Goal: Task Accomplishment & Management: Use online tool/utility

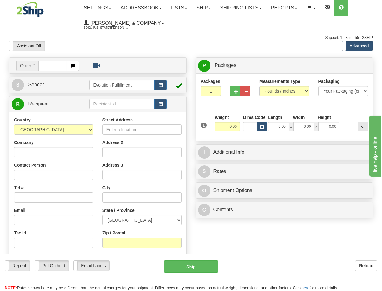
click at [192, 50] on div "Assistant On Assistant Off Do a return Do a return Previous Next Standard Advan…" at bounding box center [191, 46] width 373 height 10
click at [238, 7] on link "Shipping lists" at bounding box center [241, 7] width 50 height 15
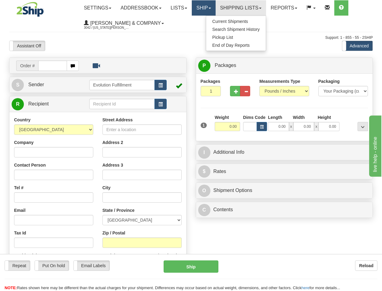
click at [204, 8] on link "Ship" at bounding box center [204, 7] width 24 height 15
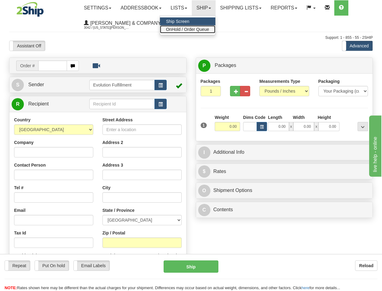
click at [204, 30] on span "OnHold / Order Queue" at bounding box center [187, 29] width 43 height 5
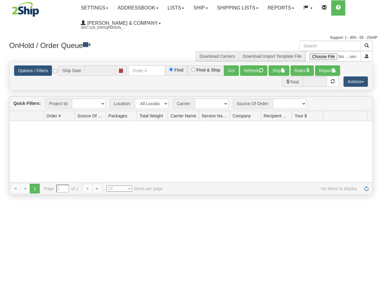
type input "[DATE]"
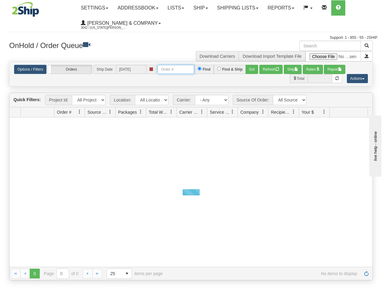
click at [171, 74] on input "text" at bounding box center [176, 69] width 37 height 9
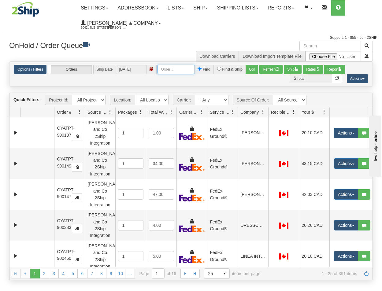
click at [173, 70] on input "text" at bounding box center [176, 69] width 37 height 9
type input "OYATPT-903193"
click at [255, 69] on button "Go!" at bounding box center [252, 69] width 13 height 9
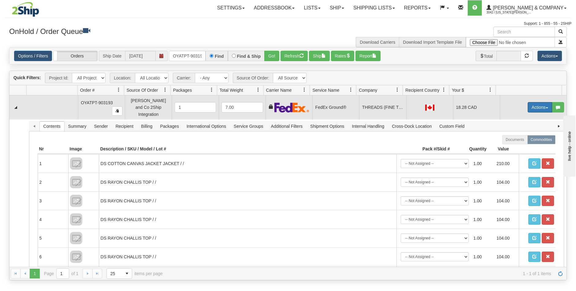
click at [382, 106] on button "Actions" at bounding box center [540, 107] width 24 height 10
click at [382, 140] on span "Ship" at bounding box center [515, 142] width 13 height 5
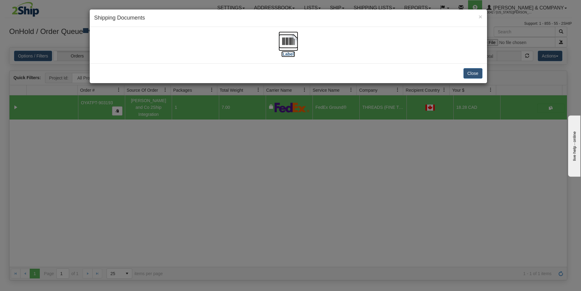
click at [290, 47] on img at bounding box center [288, 42] width 20 height 20
click at [279, 166] on div "× Shipping Documents [Label] Close" at bounding box center [290, 145] width 581 height 291
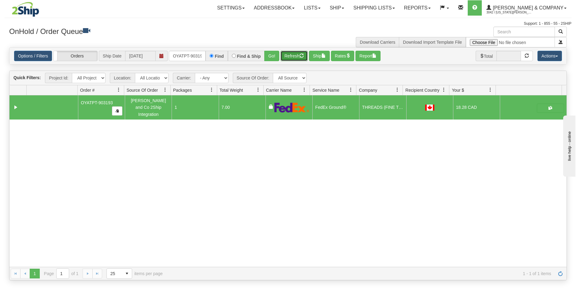
click at [295, 54] on button "Refresh" at bounding box center [294, 56] width 27 height 10
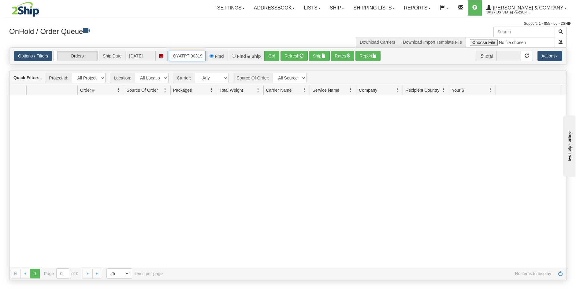
drag, startPoint x: 171, startPoint y: 56, endPoint x: 280, endPoint y: 83, distance: 112.4
click at [280, 83] on div "Is equal to Is not equal to Contains Does not contains CAD USD EUR ZAR [PERSON_…" at bounding box center [288, 163] width 567 height 233
click at [275, 57] on button "Go!" at bounding box center [271, 56] width 15 height 10
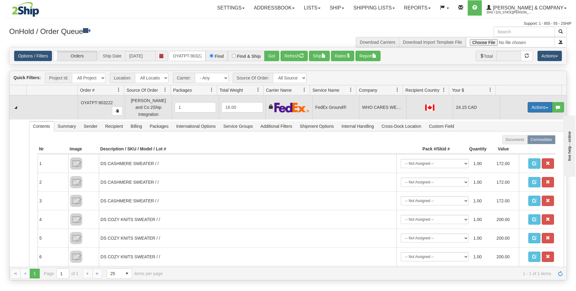
click at [382, 104] on button "Actions" at bounding box center [540, 107] width 24 height 10
click at [382, 140] on span "Ship" at bounding box center [515, 142] width 13 height 5
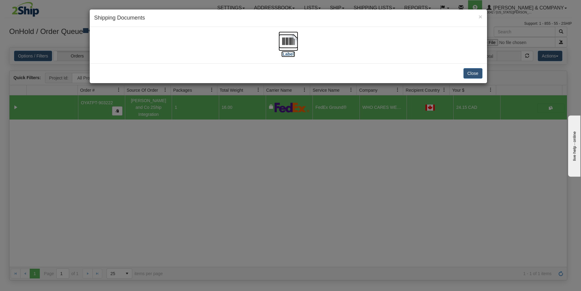
click at [291, 34] on img at bounding box center [288, 42] width 20 height 20
click at [233, 225] on div "× Shipping Documents [Label] Close" at bounding box center [290, 145] width 581 height 291
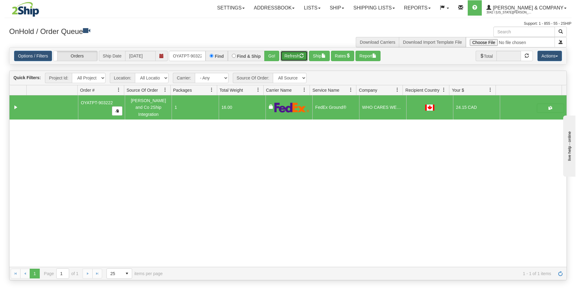
click at [292, 57] on button "Refresh" at bounding box center [294, 56] width 27 height 10
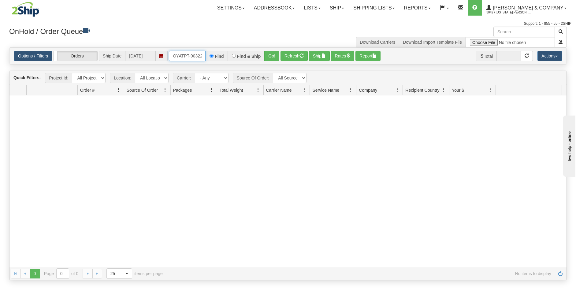
scroll to position [0, 3]
drag, startPoint x: 174, startPoint y: 54, endPoint x: 218, endPoint y: 63, distance: 45.0
click at [218, 63] on div "Options / Filters Group Shipments Orders Ship Date 08/25/2025 OYATPT-903222 Fin…" at bounding box center [287, 56] width 557 height 17
type input "OYATPT-903180"
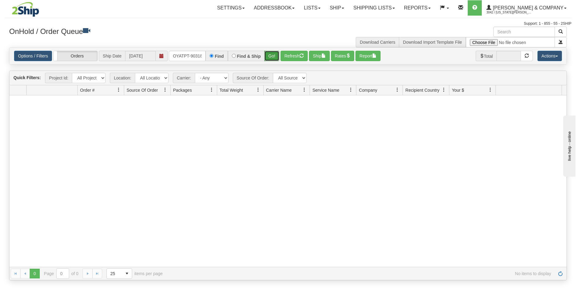
click at [272, 54] on button "Go!" at bounding box center [271, 56] width 15 height 10
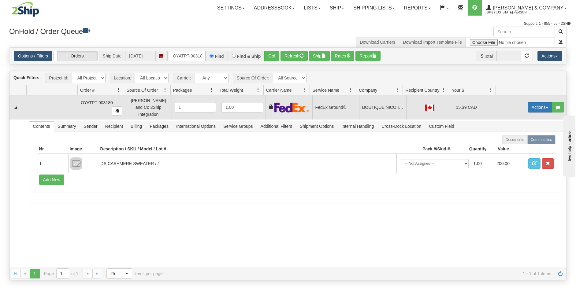
click at [382, 104] on button "Actions" at bounding box center [540, 107] width 24 height 10
click at [382, 142] on span "Ship" at bounding box center [515, 142] width 13 height 5
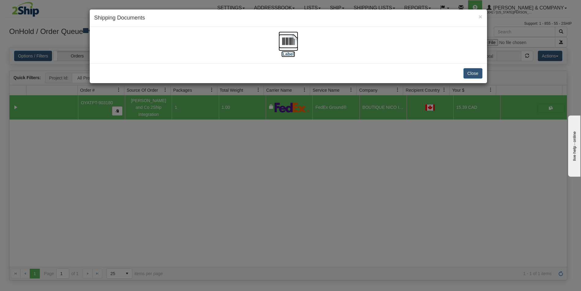
click at [282, 42] on img at bounding box center [288, 42] width 20 height 20
click at [299, 252] on div "× Shipping Documents [Label] Close" at bounding box center [290, 145] width 581 height 291
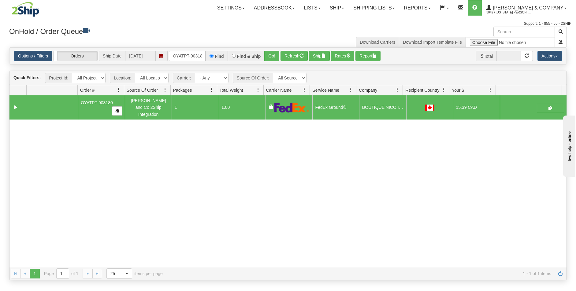
click at [294, 50] on div "Options / Filters Group Shipments Orders Ship Date 08/25/2025 OYATPT-903180 Fin…" at bounding box center [287, 56] width 557 height 17
click at [296, 56] on button "Refresh" at bounding box center [294, 56] width 27 height 10
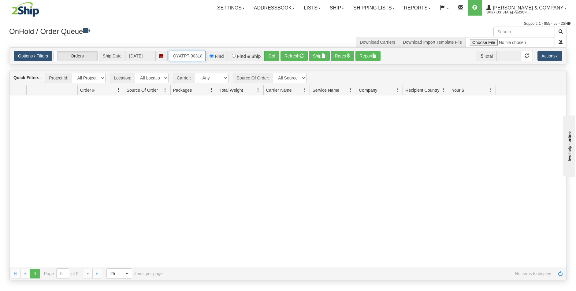
scroll to position [0, 3]
drag, startPoint x: 172, startPoint y: 54, endPoint x: 237, endPoint y: 59, distance: 65.1
click at [237, 59] on div "OYATPT-903180 Find Find & Ship Go!" at bounding box center [224, 56] width 110 height 10
type input "OYATPT-903224"
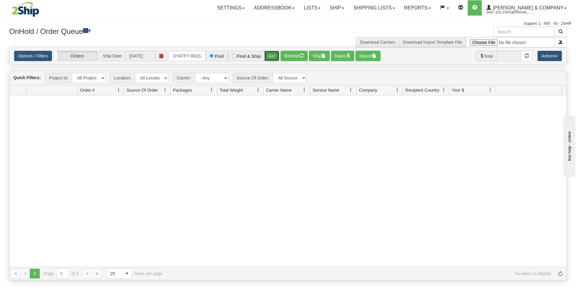
click at [270, 58] on button "Go!" at bounding box center [271, 56] width 15 height 10
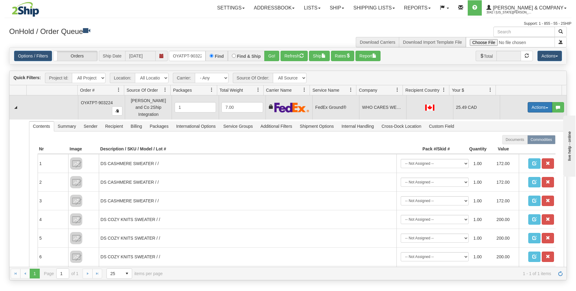
click at [382, 107] on button "Actions" at bounding box center [540, 107] width 24 height 10
click at [382, 140] on span "Ship" at bounding box center [515, 142] width 13 height 5
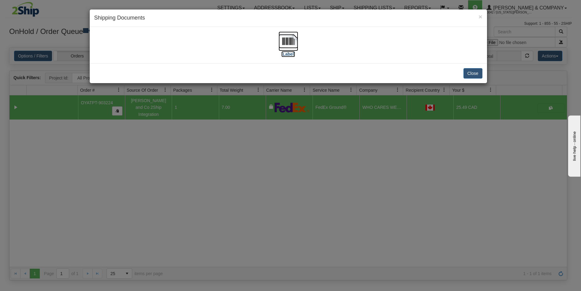
click at [288, 45] on img at bounding box center [288, 42] width 20 height 20
drag, startPoint x: 226, startPoint y: 204, endPoint x: 230, endPoint y: 198, distance: 7.4
click at [226, 204] on div "× Shipping Documents [Label] Close" at bounding box center [290, 145] width 581 height 291
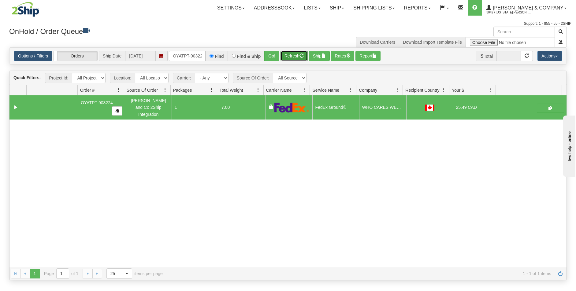
click at [293, 55] on button "Refresh" at bounding box center [294, 56] width 27 height 10
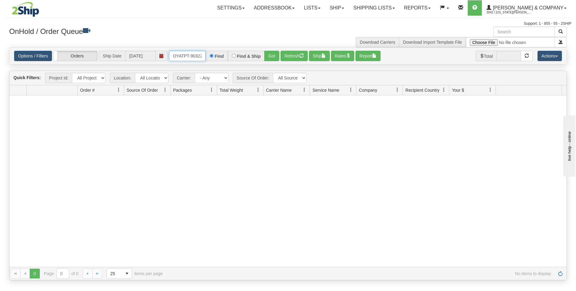
scroll to position [0, 3]
drag, startPoint x: 173, startPoint y: 56, endPoint x: 274, endPoint y: 67, distance: 101.3
click at [274, 67] on div "Is equal to Is not equal to Contains Does not contains CAD USD EUR ZAR [PERSON_…" at bounding box center [288, 163] width 567 height 233
click at [191, 58] on input "text" at bounding box center [187, 56] width 37 height 10
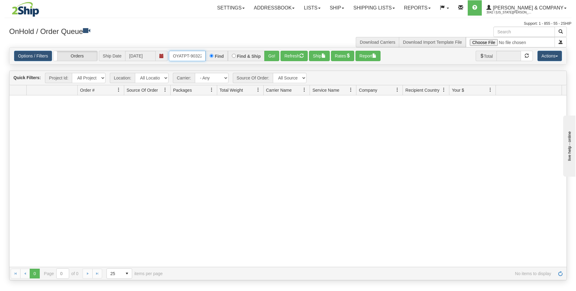
drag, startPoint x: 185, startPoint y: 55, endPoint x: 165, endPoint y: 57, distance: 19.6
click at [165, 61] on div "Options / Filters Group Shipments Orders Ship Date 08/25/2025 OYATPT-903221 Fin…" at bounding box center [288, 56] width 548 height 10
type input "PT-903221"
click at [267, 54] on button "Go!" at bounding box center [271, 56] width 15 height 10
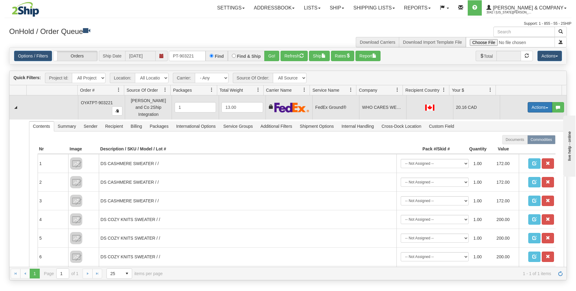
click at [382, 106] on button "Actions" at bounding box center [540, 107] width 24 height 10
click at [382, 140] on link "Ship" at bounding box center [527, 143] width 49 height 8
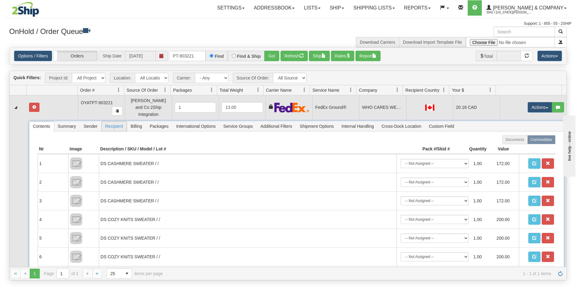
click at [111, 123] on span "Recipient" at bounding box center [114, 126] width 25 height 10
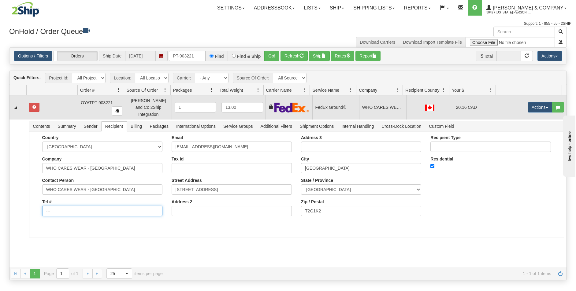
drag, startPoint x: 17, startPoint y: 202, endPoint x: 2, endPoint y: 201, distance: 15.3
click at [2, 201] on div "Toggle navigation Settings Shipping Preferences Fields Preferences New" at bounding box center [288, 145] width 576 height 291
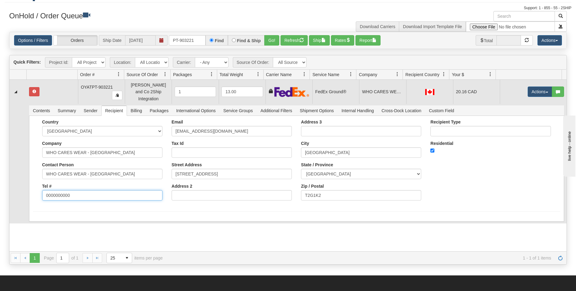
scroll to position [31, 0]
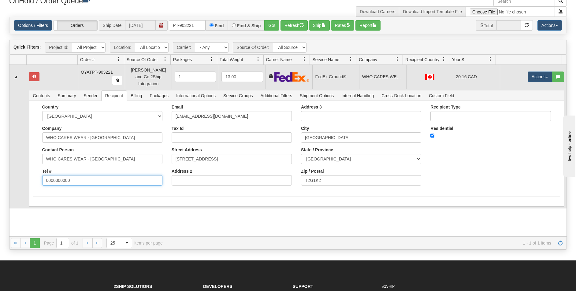
type input "0000000000"
click at [37, 178] on div "Country AFGHANISTAN ALAND ISLANDS ALBANIA ALGERIA AMERICAN SAMOA ANDORRA ANGOLA…" at bounding box center [296, 148] width 527 height 86
click at [37, 205] on button "Save" at bounding box center [42, 208] width 18 height 10
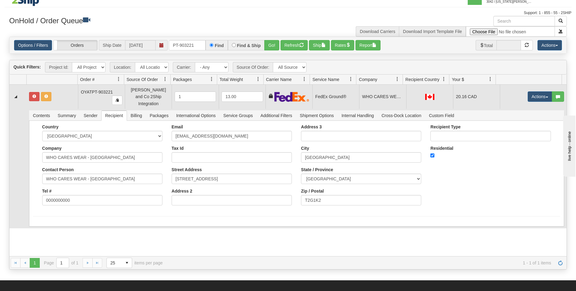
scroll to position [0, 0]
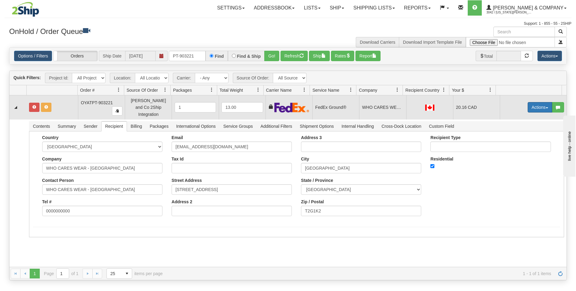
click at [382, 104] on button "Actions" at bounding box center [540, 107] width 24 height 10
click at [382, 140] on link "Ship" at bounding box center [527, 143] width 49 height 8
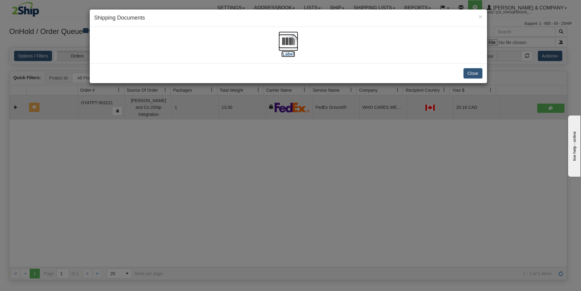
click at [281, 37] on img at bounding box center [288, 42] width 20 height 20
click at [277, 172] on div "× Shipping Documents [Label] Close" at bounding box center [290, 145] width 581 height 291
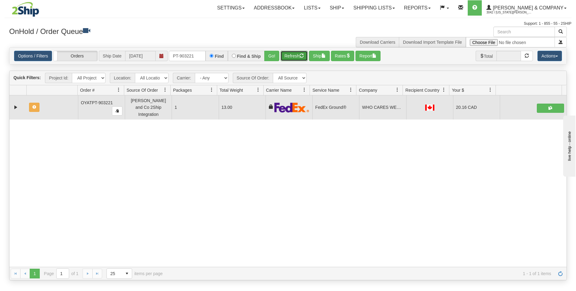
click at [295, 56] on button "Refresh" at bounding box center [294, 56] width 27 height 10
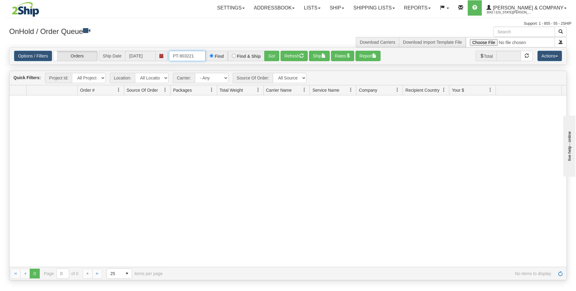
drag, startPoint x: 195, startPoint y: 55, endPoint x: 161, endPoint y: 59, distance: 33.9
click at [161, 59] on div "Options / Filters Group Shipments Orders Ship Date 08/25/2025 PT-903221 Find Fi…" at bounding box center [288, 56] width 548 height 10
type input "OYATPT-903181"
click at [269, 58] on button "Go!" at bounding box center [271, 56] width 15 height 10
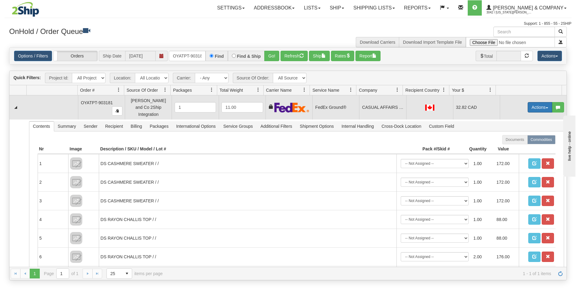
click at [382, 104] on button "Actions" at bounding box center [540, 107] width 24 height 10
click at [382, 141] on span "Ship" at bounding box center [515, 142] width 13 height 5
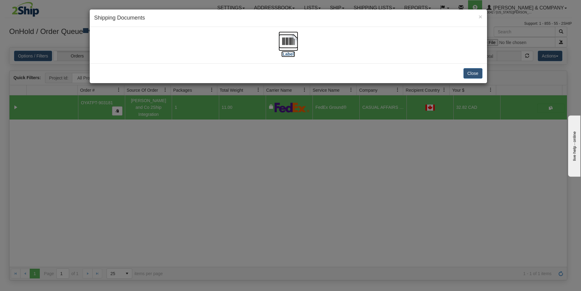
click at [293, 42] on img at bounding box center [288, 42] width 20 height 20
click at [355, 225] on div "× Shipping Documents [Label] Close" at bounding box center [290, 145] width 581 height 291
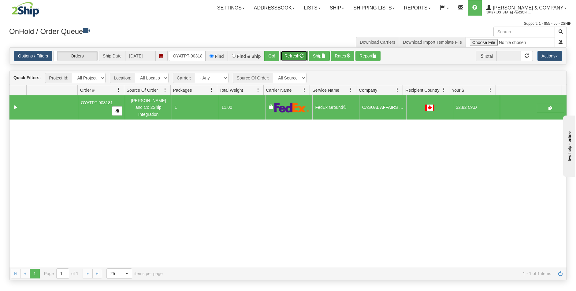
click at [295, 54] on button "Refresh" at bounding box center [294, 56] width 27 height 10
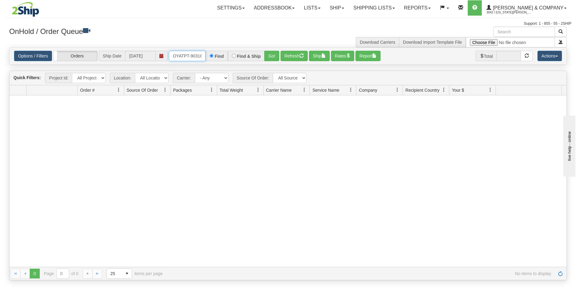
scroll to position [0, 3]
drag, startPoint x: 173, startPoint y: 58, endPoint x: 252, endPoint y: 69, distance: 80.5
click at [252, 69] on div "Is equal to Is not equal to Contains Does not contains CAD USD EUR ZAR [PERSON_…" at bounding box center [288, 163] width 567 height 233
type input "OYATPT-903191"
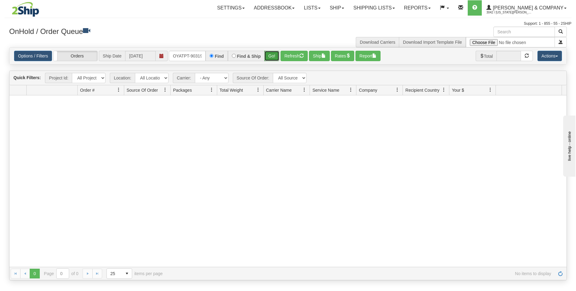
click at [270, 57] on button "Go!" at bounding box center [271, 56] width 15 height 10
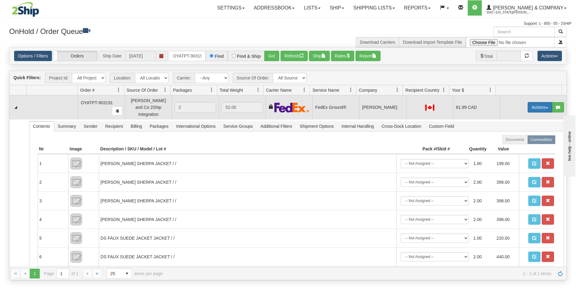
click at [382, 109] on button "Actions" at bounding box center [540, 107] width 24 height 10
click at [382, 105] on button "Actions" at bounding box center [540, 107] width 24 height 10
click at [382, 140] on span "Ship" at bounding box center [515, 142] width 13 height 5
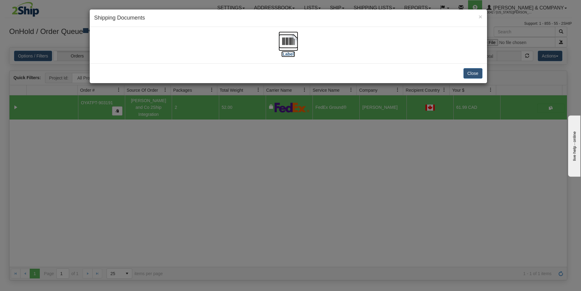
click at [293, 38] on img at bounding box center [288, 42] width 20 height 20
click at [212, 174] on div "× Shipping Documents [Label] Close" at bounding box center [290, 145] width 581 height 291
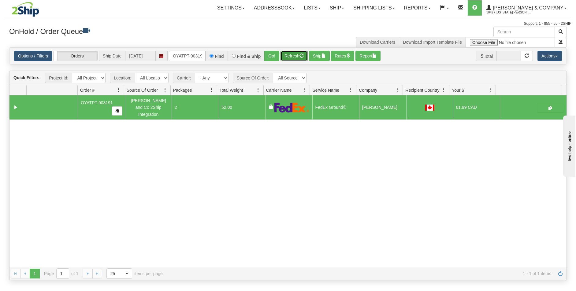
click at [286, 57] on button "Refresh" at bounding box center [294, 56] width 27 height 10
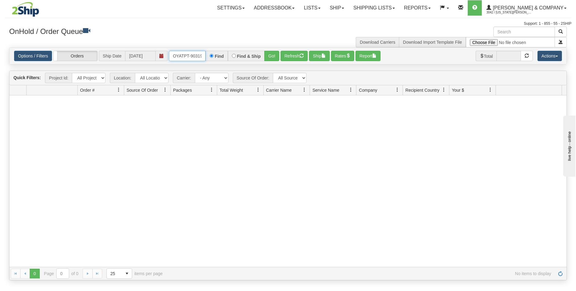
scroll to position [0, 3]
drag, startPoint x: 171, startPoint y: 54, endPoint x: 284, endPoint y: 77, distance: 115.6
click at [284, 77] on div "Is equal to Is not equal to Contains Does not contains CAD USD EUR ZAR [PERSON_…" at bounding box center [288, 163] width 567 height 233
click at [275, 53] on button "Go!" at bounding box center [271, 56] width 15 height 10
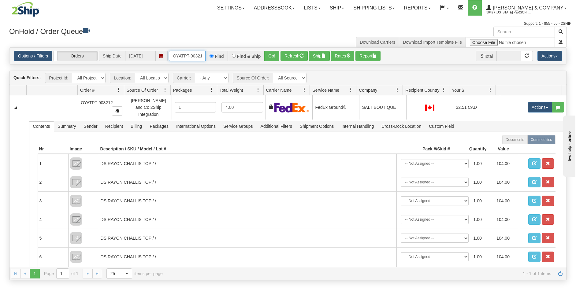
scroll to position [0, 3]
drag, startPoint x: 179, startPoint y: 53, endPoint x: 211, endPoint y: 60, distance: 32.5
click at [211, 60] on div "OYATPT-903212 Find Find & Ship Go!" at bounding box center [224, 56] width 110 height 10
click at [188, 58] on input "OYATPT-903212" at bounding box center [187, 56] width 37 height 10
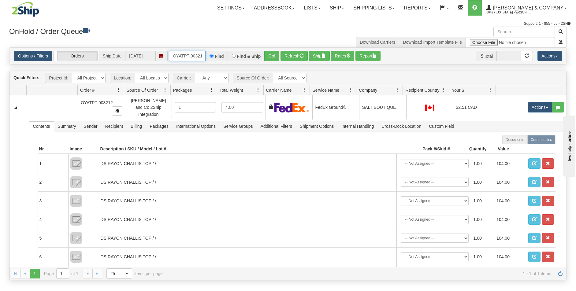
click at [188, 58] on input "OYATPT-903212" at bounding box center [187, 56] width 37 height 10
click at [174, 53] on input "OYATPT-903212" at bounding box center [187, 56] width 37 height 10
drag, startPoint x: 202, startPoint y: 57, endPoint x: 170, endPoint y: 59, distance: 32.3
click at [170, 59] on input "OYATPT-903212" at bounding box center [187, 56] width 37 height 10
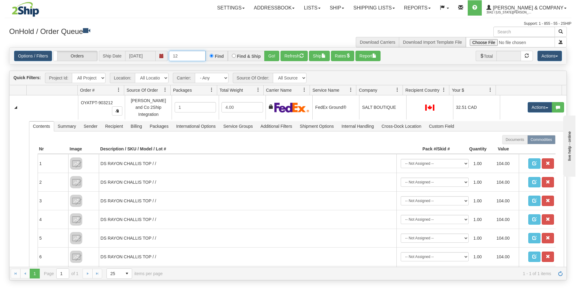
type input "2"
type input "OYATPT-903212"
click at [270, 56] on button "Go!" at bounding box center [271, 56] width 15 height 10
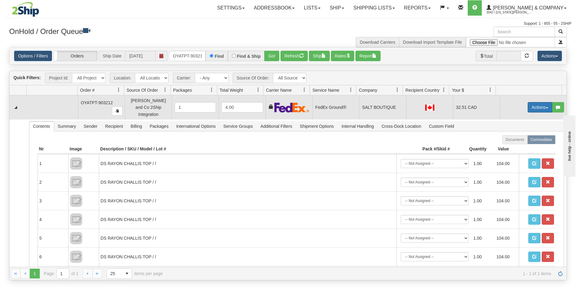
click at [382, 106] on button "Actions" at bounding box center [540, 107] width 24 height 10
drag, startPoint x: 516, startPoint y: 140, endPoint x: 509, endPoint y: 140, distance: 7.4
click at [382, 140] on span "Ship" at bounding box center [515, 142] width 13 height 5
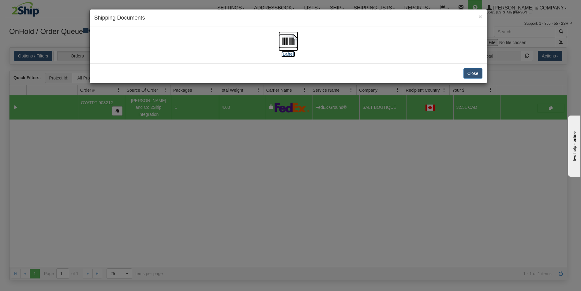
click at [286, 39] on img at bounding box center [288, 42] width 20 height 20
click at [314, 207] on div "× Shipping Documents [Label] Close" at bounding box center [290, 145] width 581 height 291
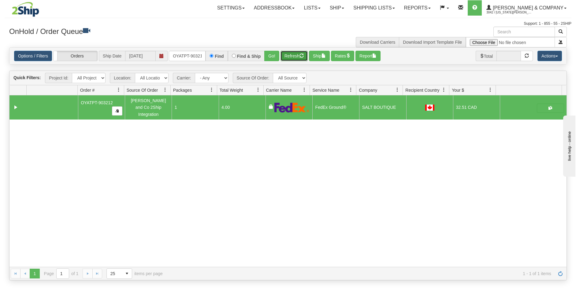
click at [296, 52] on button "Refresh" at bounding box center [294, 56] width 27 height 10
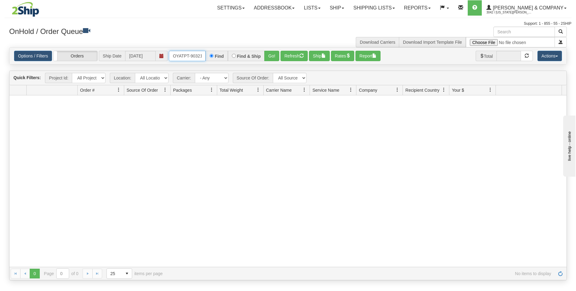
scroll to position [0, 3]
drag, startPoint x: 173, startPoint y: 58, endPoint x: 282, endPoint y: 64, distance: 108.8
click at [282, 64] on div "Options / Filters Group Shipments Orders Ship Date 08/25/2025 OYATPT-903212 Fin…" at bounding box center [287, 56] width 557 height 17
type input "OYATPT-903194"
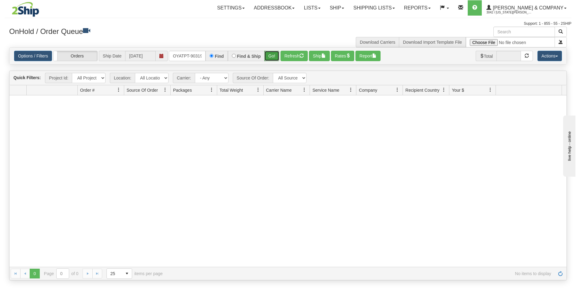
click at [276, 59] on button "Go!" at bounding box center [271, 56] width 15 height 10
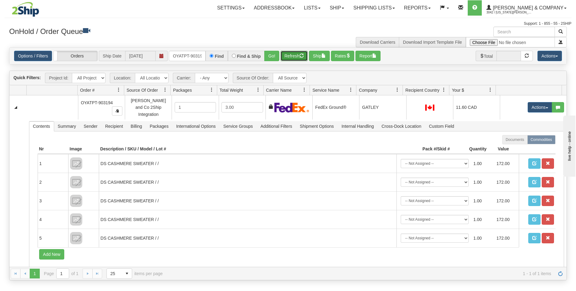
click at [289, 58] on button "Refresh" at bounding box center [294, 56] width 27 height 10
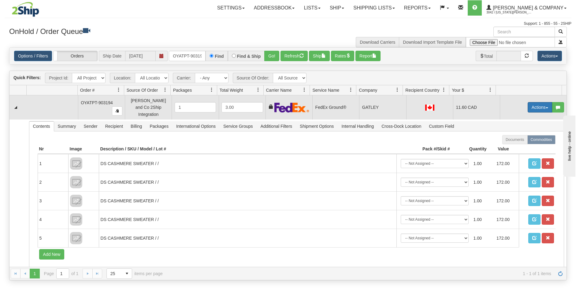
click at [382, 106] on button "Actions" at bounding box center [540, 107] width 24 height 10
click at [382, 140] on span "Ship" at bounding box center [515, 142] width 13 height 5
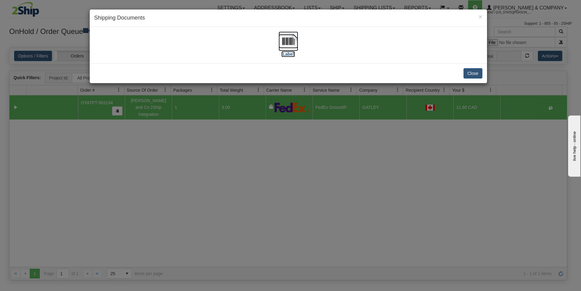
click at [292, 42] on img at bounding box center [288, 42] width 20 height 20
click at [302, 183] on div "× Shipping Documents [Label] Close" at bounding box center [290, 145] width 581 height 291
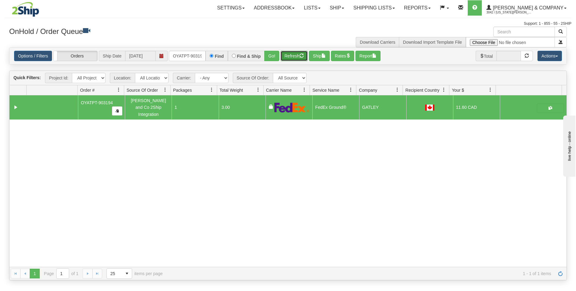
click at [295, 55] on button "Refresh" at bounding box center [294, 56] width 27 height 10
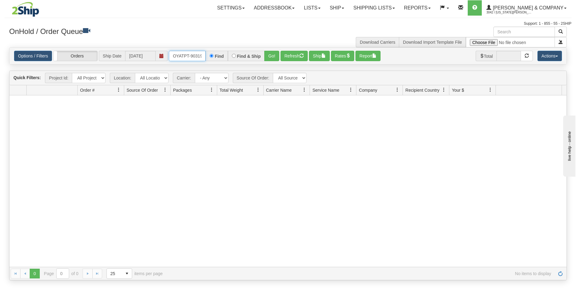
scroll to position [0, 3]
drag, startPoint x: 172, startPoint y: 58, endPoint x: 356, endPoint y: 76, distance: 185.3
click at [356, 76] on div "Is equal to Is not equal to Contains Does not contains CAD USD EUR ZAR [PERSON_…" at bounding box center [288, 163] width 567 height 233
type input "OYATPT-903179"
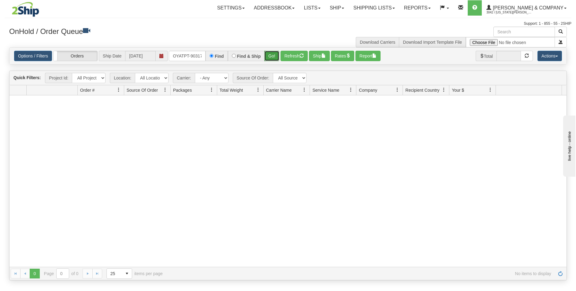
click at [268, 58] on button "Go!" at bounding box center [271, 56] width 15 height 10
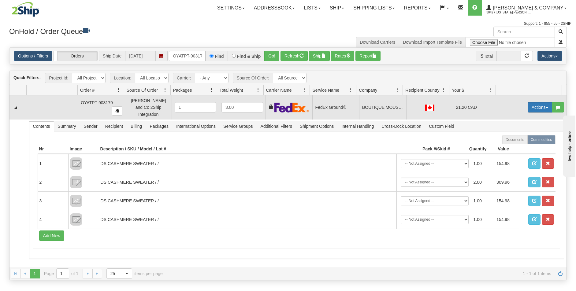
click at [382, 102] on button "Actions" at bounding box center [540, 107] width 24 height 10
click at [382, 140] on span "Ship" at bounding box center [515, 142] width 13 height 5
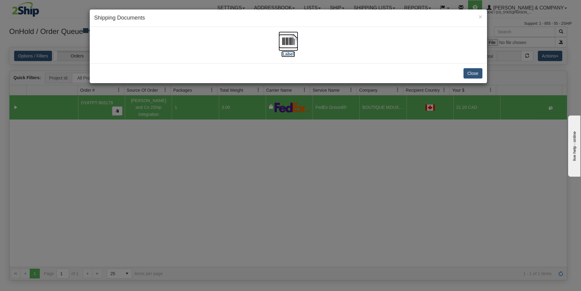
click at [291, 43] on img at bounding box center [288, 42] width 20 height 20
click at [382, 152] on div "× Shipping Documents [Label] Close" at bounding box center [290, 145] width 581 height 291
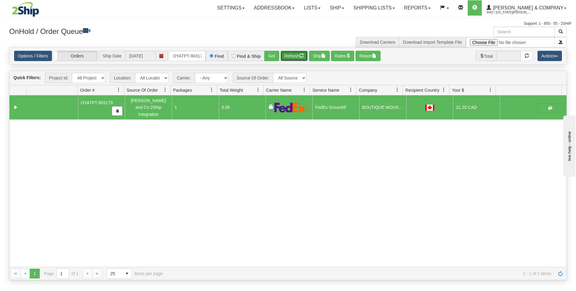
click at [291, 55] on button "Refresh" at bounding box center [294, 56] width 27 height 10
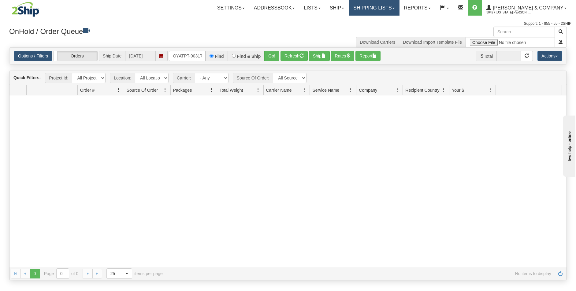
click at [382, 5] on link "Shipping lists" at bounding box center [374, 7] width 50 height 15
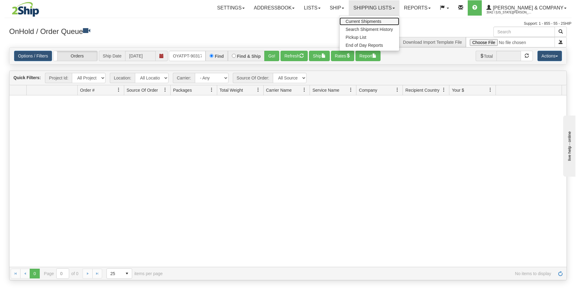
click at [382, 18] on link "Current Shipments" at bounding box center [370, 21] width 60 height 8
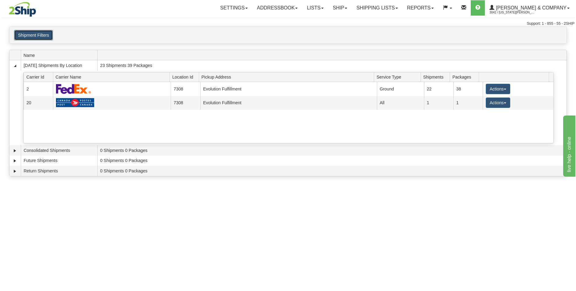
click at [41, 37] on button "Shipment Filters" at bounding box center [33, 35] width 39 height 10
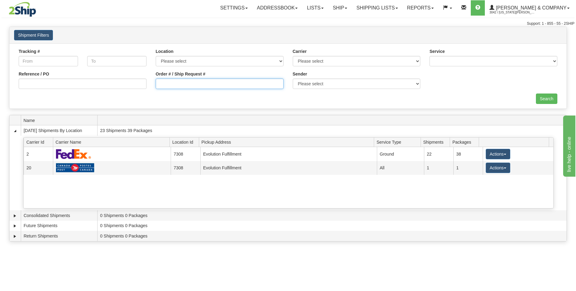
click at [203, 81] on input "Order # / Ship Request #" at bounding box center [220, 84] width 128 height 10
type input "OYATPT-903179"
click at [555, 98] on input "Search" at bounding box center [546, 99] width 21 height 10
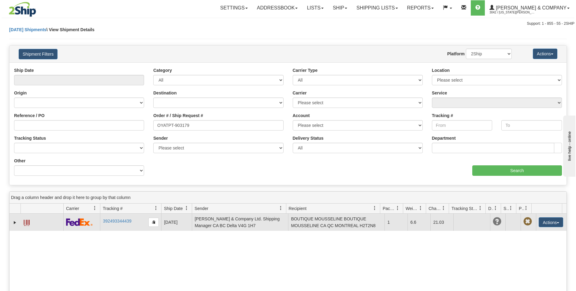
click at [27, 223] on span at bounding box center [27, 223] width 6 height 6
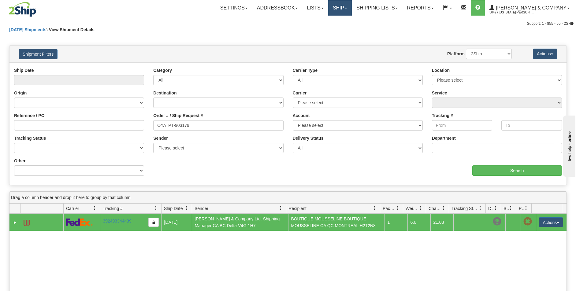
click at [352, 6] on link "Ship" at bounding box center [340, 7] width 24 height 15
click at [346, 28] on span "OnHold / Order Queue" at bounding box center [323, 29] width 43 height 5
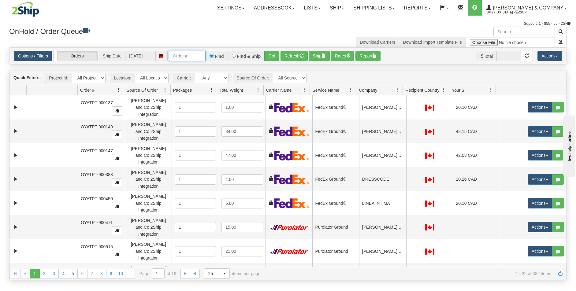
click at [196, 59] on input "text" at bounding box center [187, 56] width 37 height 10
type input "OYATPT-903213"
click at [266, 56] on button "Go!" at bounding box center [271, 56] width 15 height 10
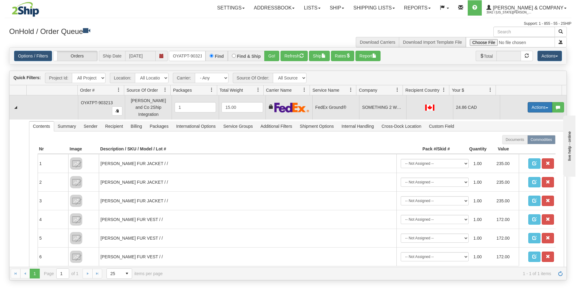
click at [536, 105] on button "Actions" at bounding box center [540, 107] width 24 height 10
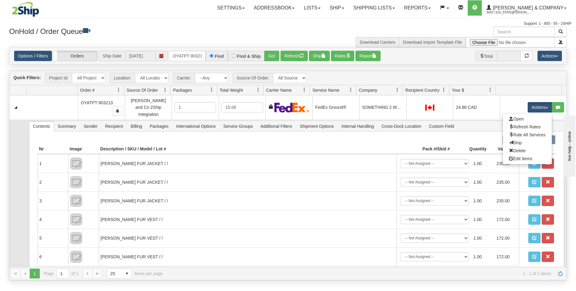
click at [519, 140] on link "Ship" at bounding box center [527, 143] width 49 height 8
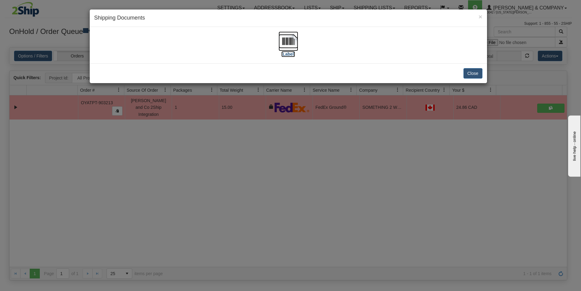
click at [294, 41] on img at bounding box center [288, 42] width 20 height 20
click at [294, 166] on div "× Shipping Documents [Label] Close" at bounding box center [290, 145] width 581 height 291
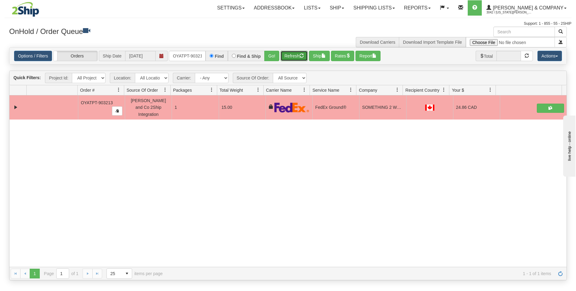
click at [297, 56] on button "Refresh" at bounding box center [294, 56] width 27 height 10
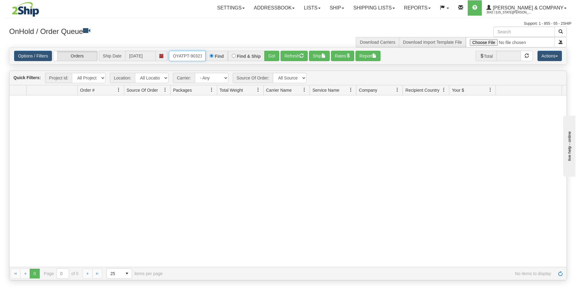
scroll to position [0, 3]
drag, startPoint x: 173, startPoint y: 57, endPoint x: 256, endPoint y: 56, distance: 82.9
click at [256, 56] on div "OYATPT-903213 Find Find & Ship Go!" at bounding box center [224, 56] width 110 height 10
type input "OYATPT-903225"
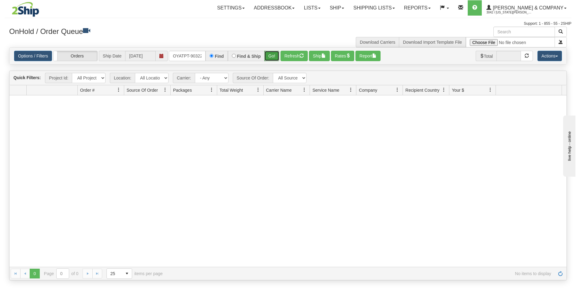
click at [271, 54] on button "Go!" at bounding box center [271, 56] width 15 height 10
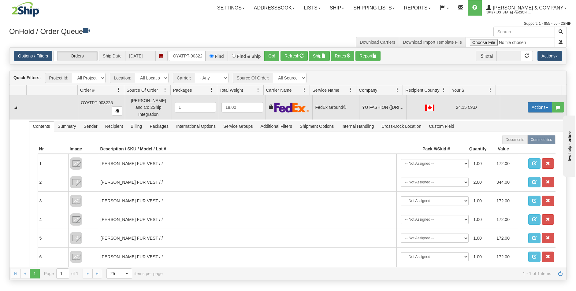
click at [537, 104] on button "Actions" at bounding box center [540, 107] width 24 height 10
click at [516, 141] on span "Ship" at bounding box center [515, 142] width 13 height 5
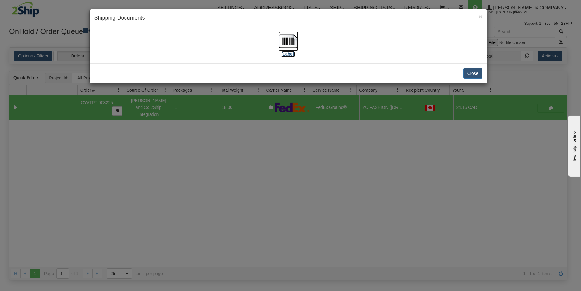
click at [291, 43] on img at bounding box center [288, 42] width 20 height 20
click at [402, 224] on div "× Shipping Documents [Label] Close" at bounding box center [290, 145] width 581 height 291
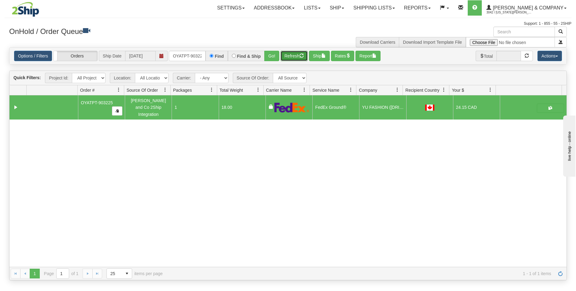
click at [288, 54] on button "Refresh" at bounding box center [294, 56] width 27 height 10
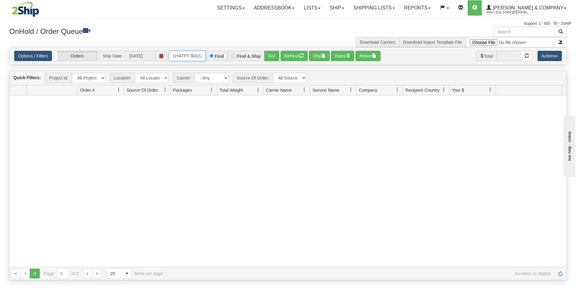
scroll to position [0, 3]
drag, startPoint x: 170, startPoint y: 55, endPoint x: 244, endPoint y: 68, distance: 74.3
click at [244, 68] on div "Is equal to Is not equal to Contains Does not contains CAD USD EUR ZAR [PERSON_…" at bounding box center [288, 163] width 567 height 233
